Goal: Task Accomplishment & Management: Complete application form

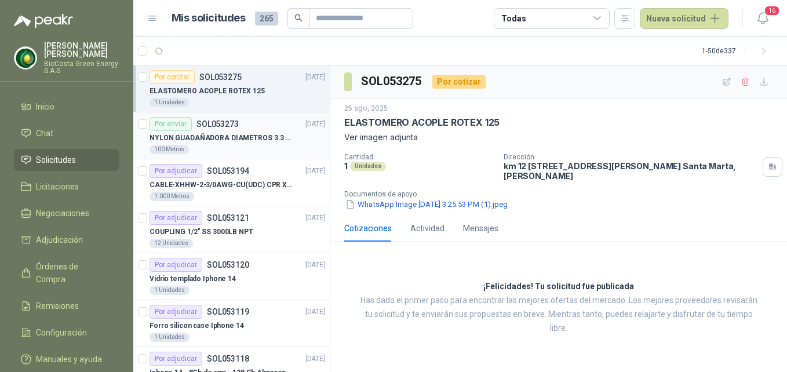
click at [267, 148] on div "100 Metros" at bounding box center [238, 149] width 176 height 9
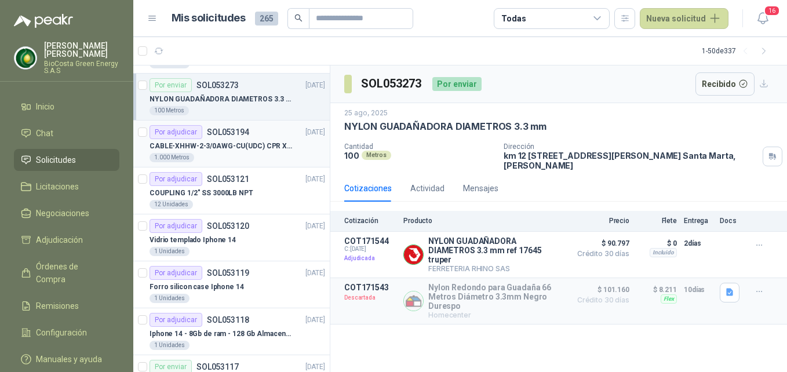
scroll to position [58, 0]
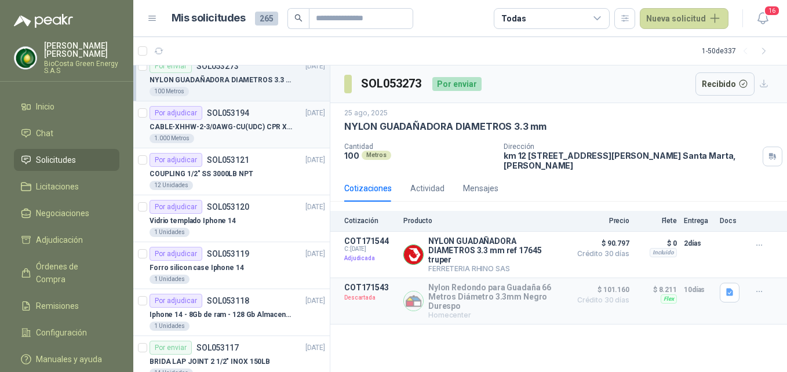
click at [259, 192] on article "Por adjudicar SOL053121 22/08/25 COUPLING 1/2" SS 3000LB NPT 12 Unidades" at bounding box center [231, 171] width 196 height 47
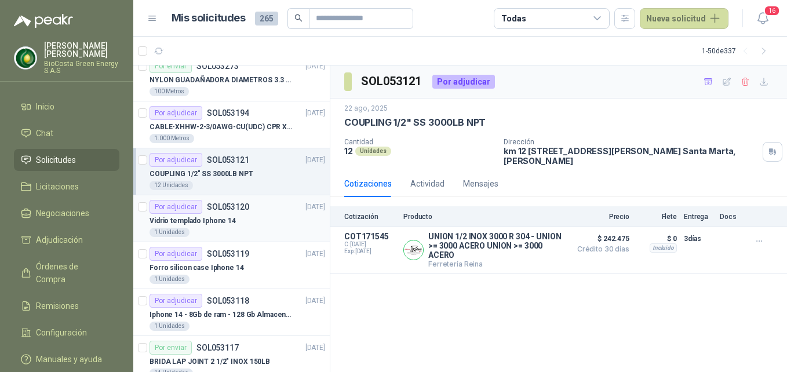
click at [247, 196] on article "Por adjudicar SOL053120 22/08/25 Vidrio templado Iphone 14 1 Unidades" at bounding box center [231, 218] width 196 height 47
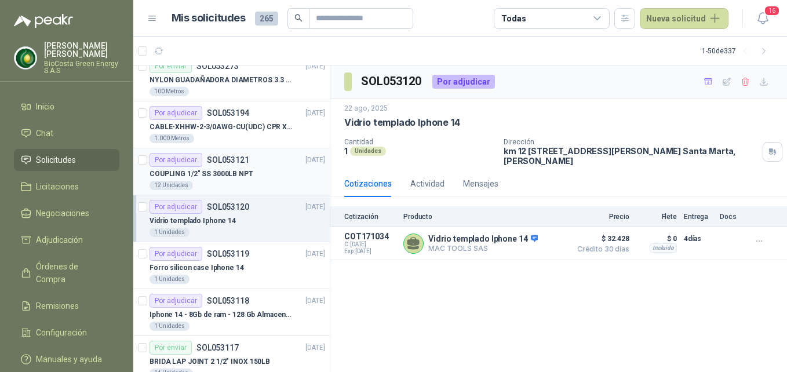
click at [261, 193] on article "Por adjudicar SOL053121 22/08/25 COUPLING 1/2" SS 3000LB NPT 12 Unidades" at bounding box center [231, 171] width 196 height 47
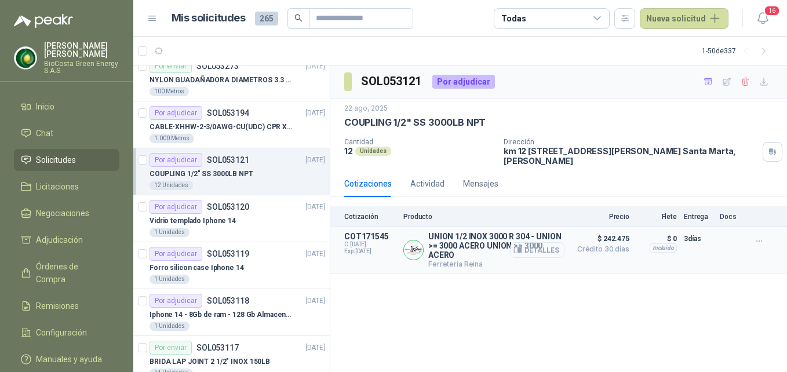
click at [535, 250] on button "Detalles" at bounding box center [537, 250] width 54 height 16
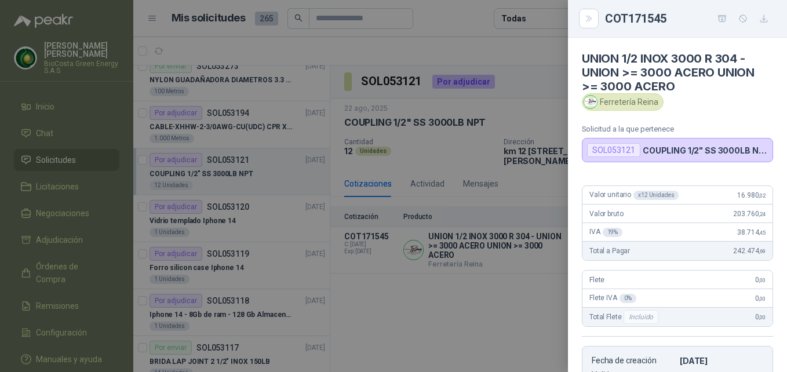
scroll to position [219, 0]
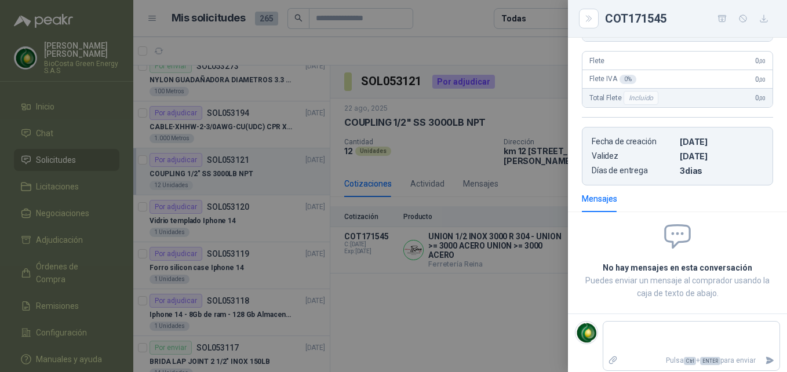
click at [230, 261] on div at bounding box center [393, 186] width 787 height 372
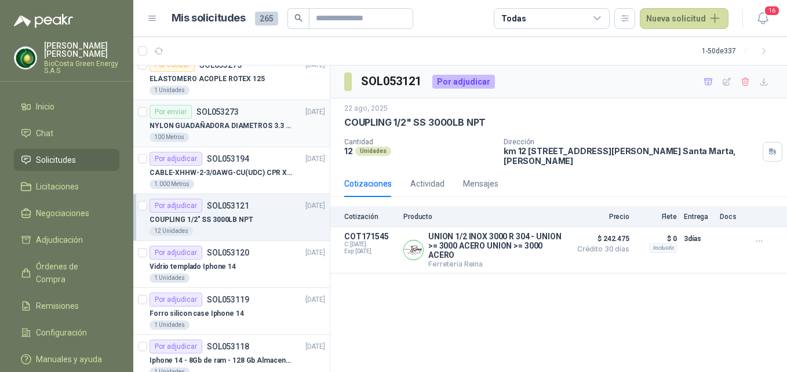
scroll to position [0, 0]
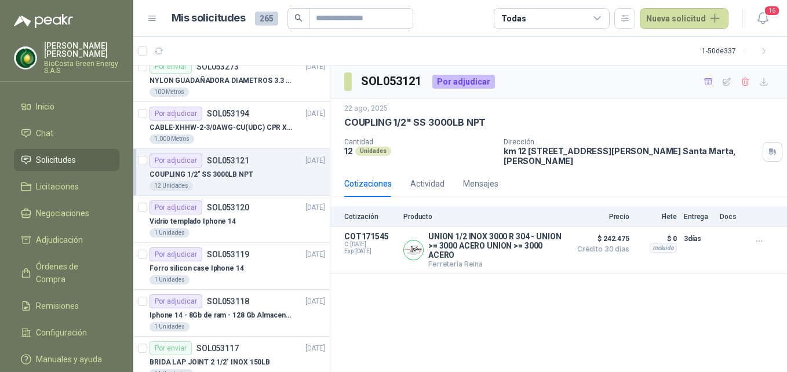
scroll to position [58, 0]
click at [687, 26] on button "Nueva solicitud" at bounding box center [684, 18] width 89 height 21
click at [718, 45] on link "Solicitud" at bounding box center [698, 47] width 99 height 20
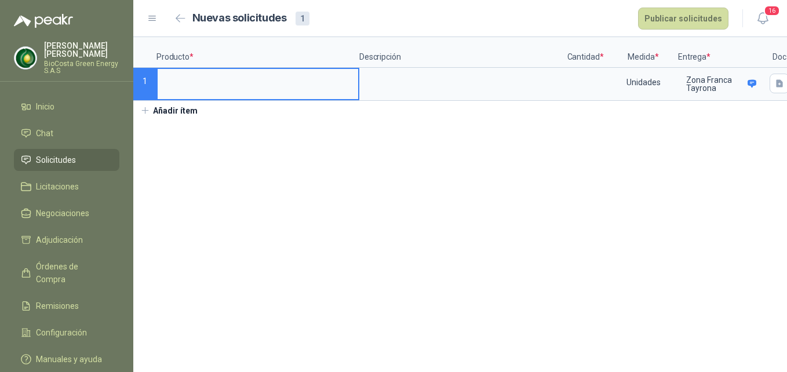
drag, startPoint x: 254, startPoint y: 79, endPoint x: 268, endPoint y: 78, distance: 14.0
click at [254, 78] on div "Producto * Descripción Cantidad * Medida * Entrega * Doc 1 Unidades [PERSON_NAM…" at bounding box center [460, 78] width 654 height 83
click at [270, 78] on input at bounding box center [258, 80] width 201 height 23
type input "**********"
click at [610, 85] on div "Unidades" at bounding box center [643, 82] width 67 height 27
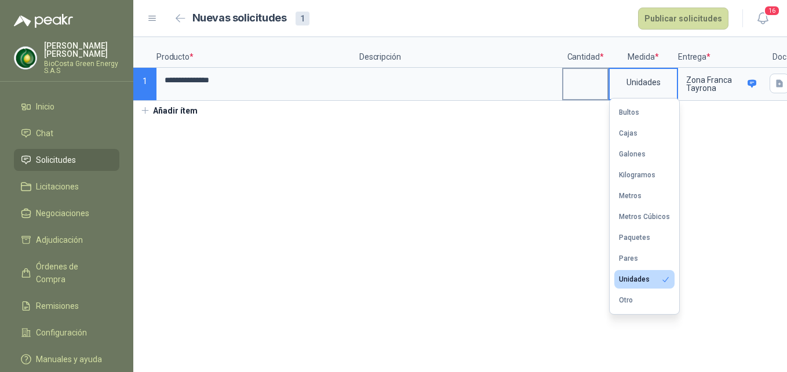
drag, startPoint x: 576, startPoint y: 86, endPoint x: 569, endPoint y: 88, distance: 6.6
click at [576, 86] on input at bounding box center [585, 80] width 44 height 23
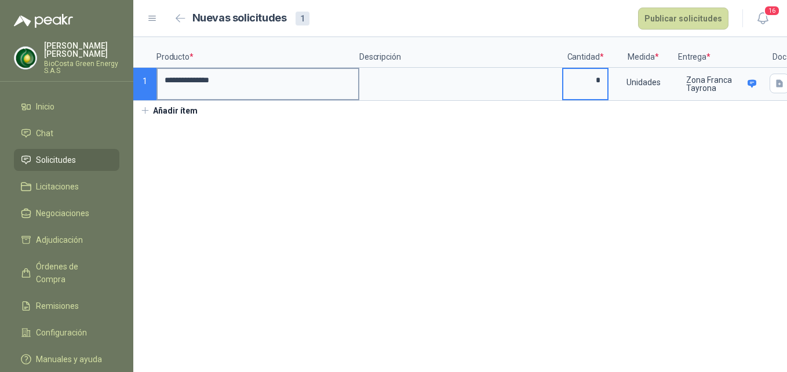
type input "*"
drag, startPoint x: 242, startPoint y: 82, endPoint x: 159, endPoint y: 81, distance: 83.5
click at [159, 81] on input "**********" at bounding box center [258, 80] width 201 height 23
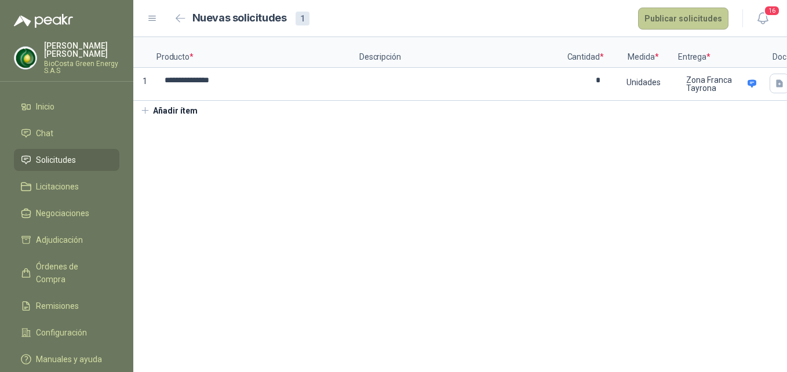
click at [700, 8] on button "Publicar solicitudes" at bounding box center [683, 19] width 90 height 22
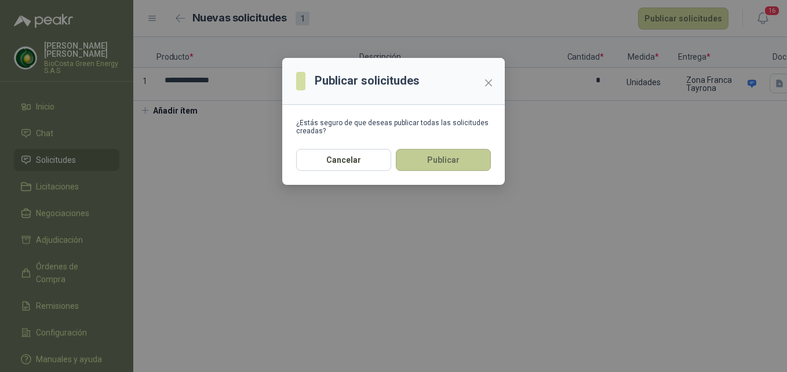
click at [449, 159] on button "Publicar" at bounding box center [443, 160] width 95 height 22
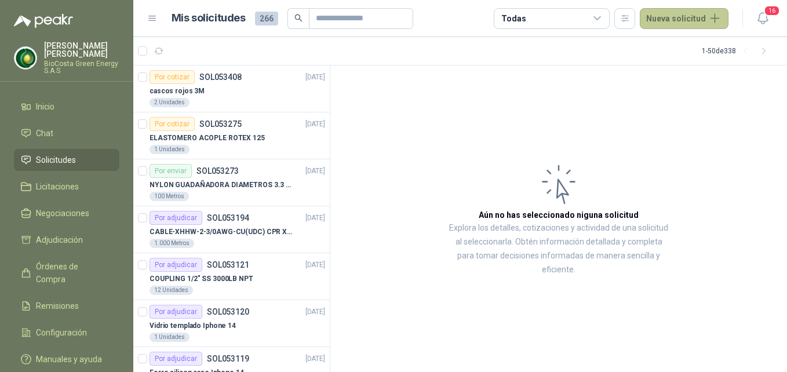
click at [695, 16] on button "Nueva solicitud" at bounding box center [684, 18] width 89 height 21
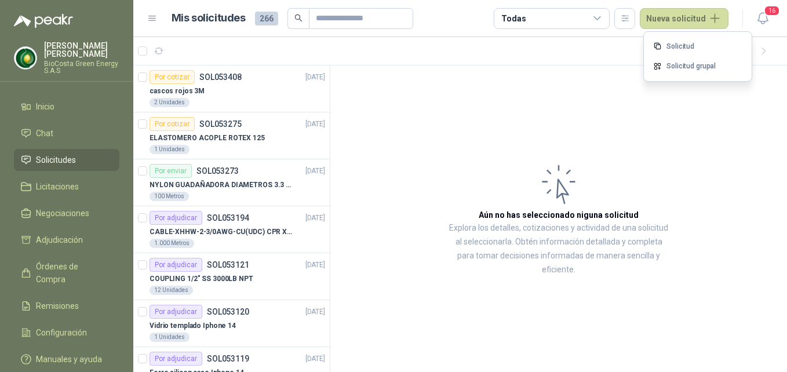
click at [650, 53] on link "Solicitud" at bounding box center [698, 47] width 99 height 20
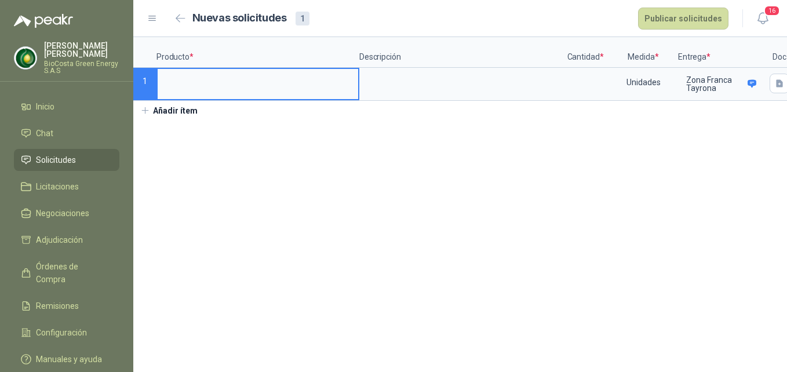
click at [232, 74] on input at bounding box center [258, 80] width 201 height 23
click at [199, 77] on input "**********" at bounding box center [258, 80] width 201 height 23
click at [199, 75] on input "**********" at bounding box center [258, 80] width 201 height 23
click at [198, 84] on input "**********" at bounding box center [258, 80] width 201 height 23
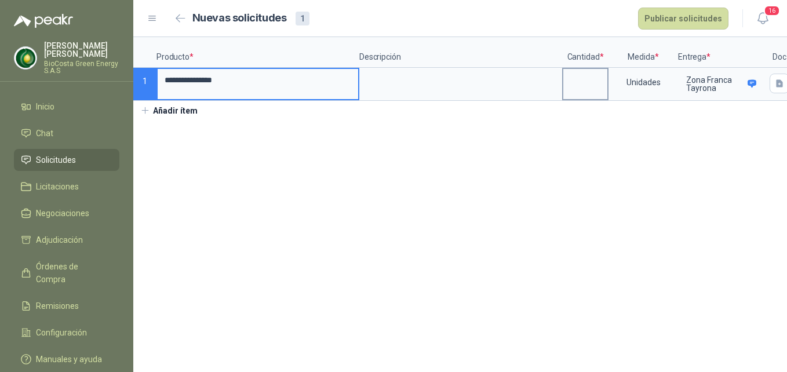
type input "**********"
click at [600, 70] on input at bounding box center [585, 80] width 44 height 23
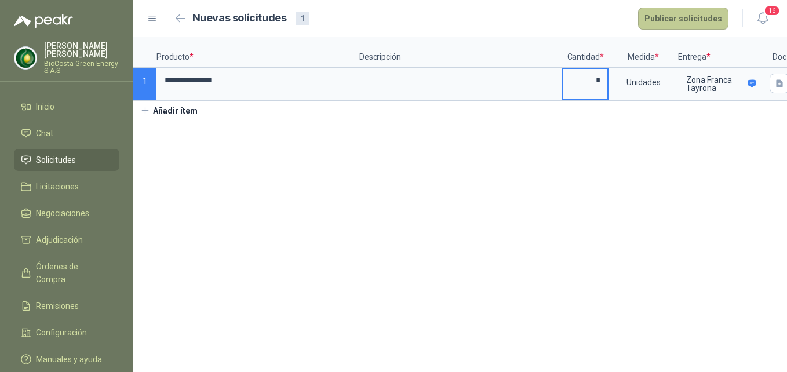
type input "*"
click at [664, 27] on button "Publicar solicitudes" at bounding box center [683, 19] width 90 height 22
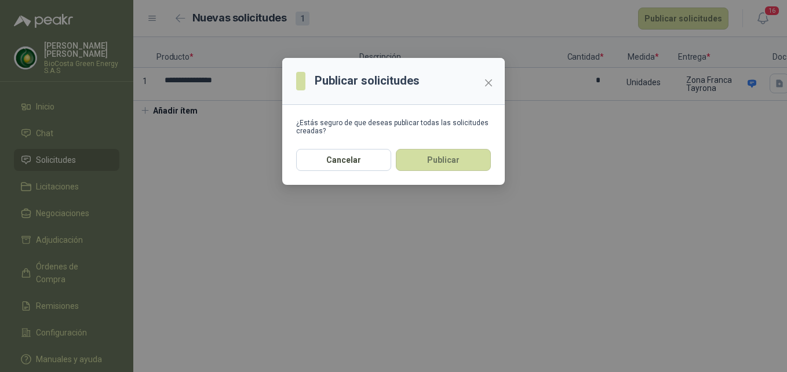
click at [453, 165] on button "Publicar" at bounding box center [443, 160] width 95 height 22
